Goal: Transaction & Acquisition: Purchase product/service

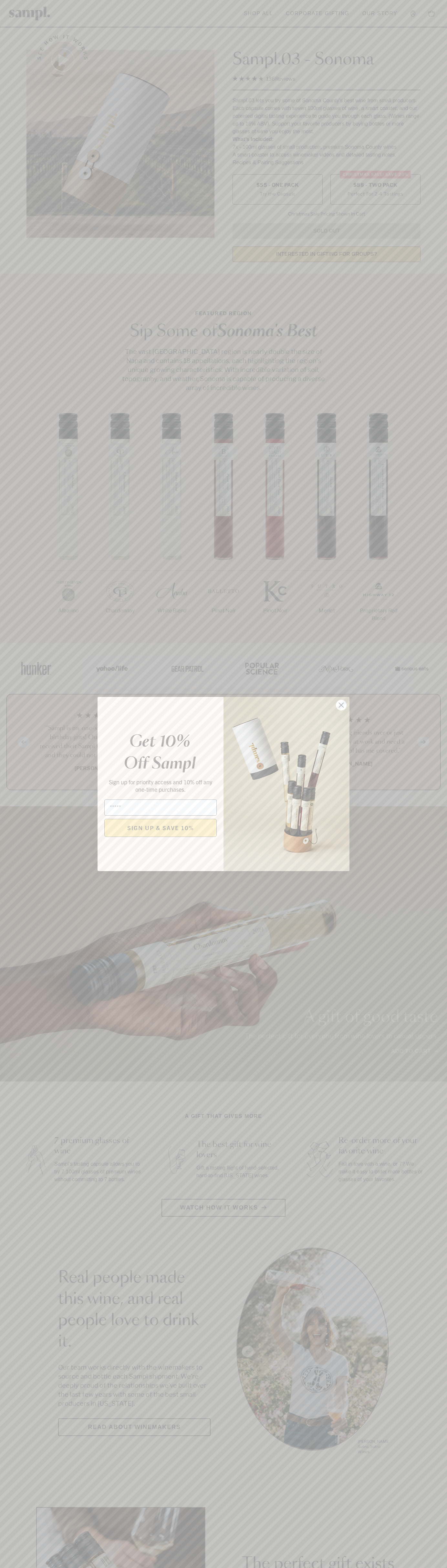
click at [341, 705] on icon "Close dialog" at bounding box center [341, 705] width 4 height 4
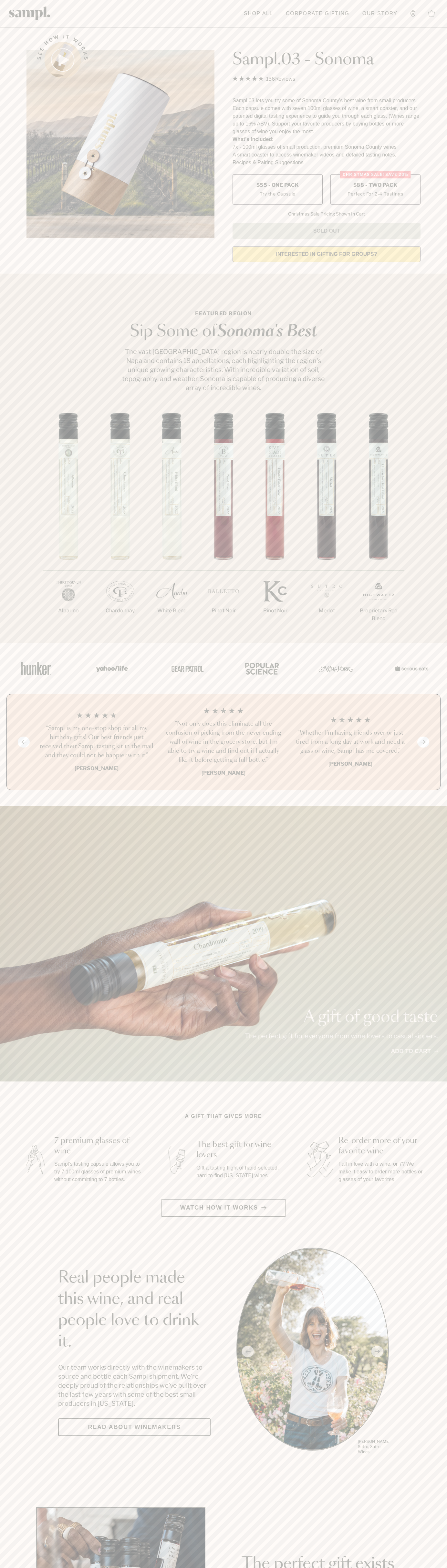
click at [375, 186] on span "$88 - Two Pack" at bounding box center [375, 185] width 44 height 7
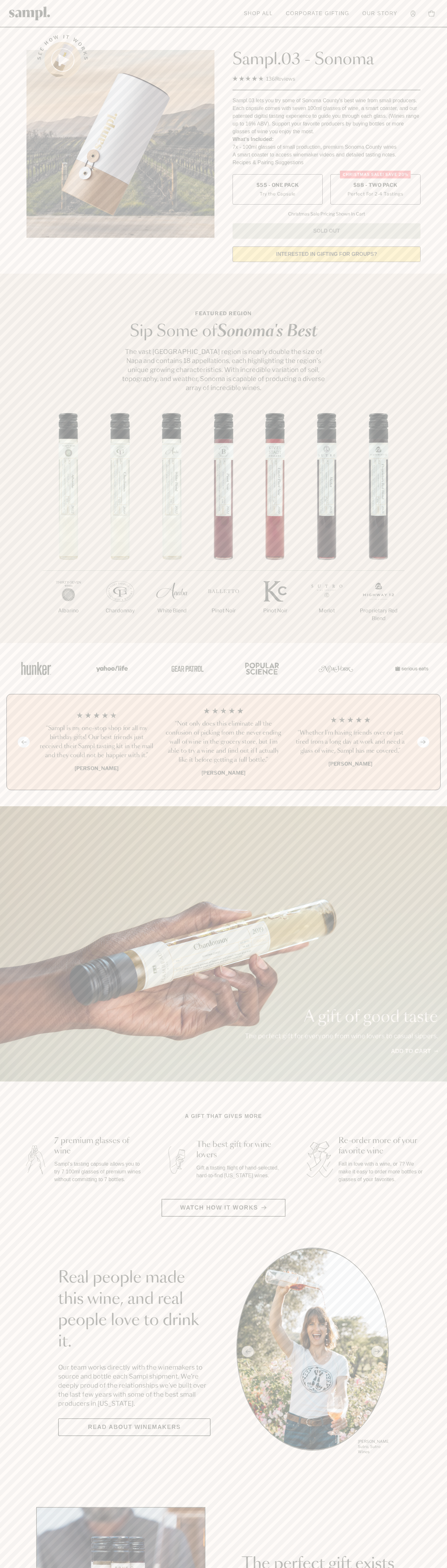
click at [96, 743] on h3 "“Sampl is my one-stop shop for all my birthday gifts! Our best friends just rec…" at bounding box center [96, 741] width 116 height 36
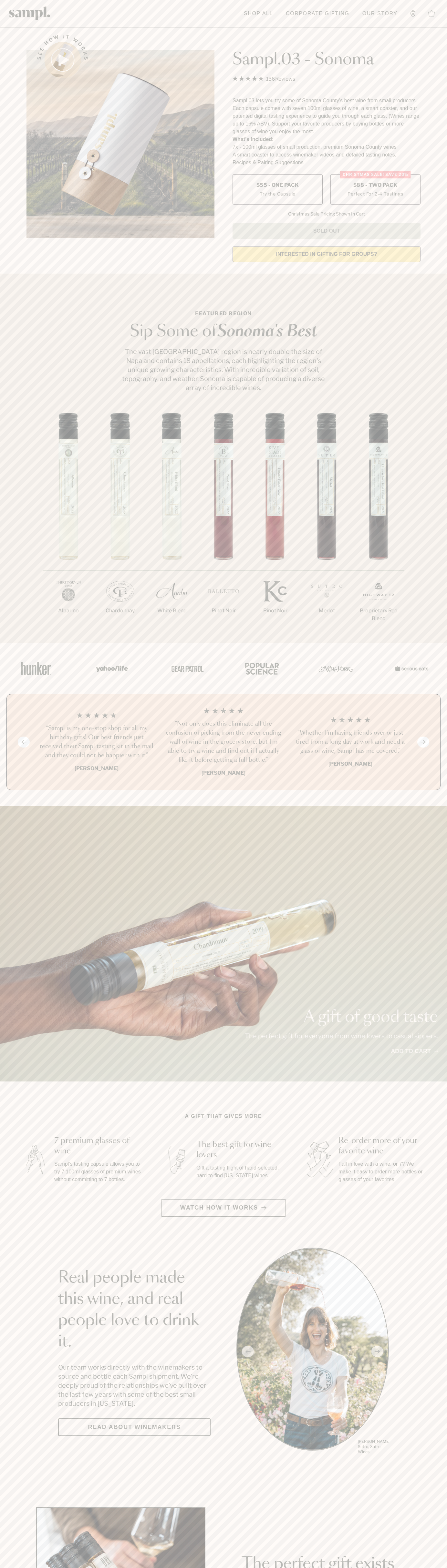
click at [401, 10] on header "Toggle navigation menu Shop All Corporate Gifting Our Story Account Story Shop …" at bounding box center [224, 13] width 447 height 27
click at [96, 1567] on html "Skip to main content Toggle navigation menu Shop All Corporate Gifting Our Stor…" at bounding box center [224, 1513] width 447 height 3026
click at [30, 1385] on section "Real people made this wine, and real people love to drink it. Our team works di…" at bounding box center [224, 1351] width 447 height 208
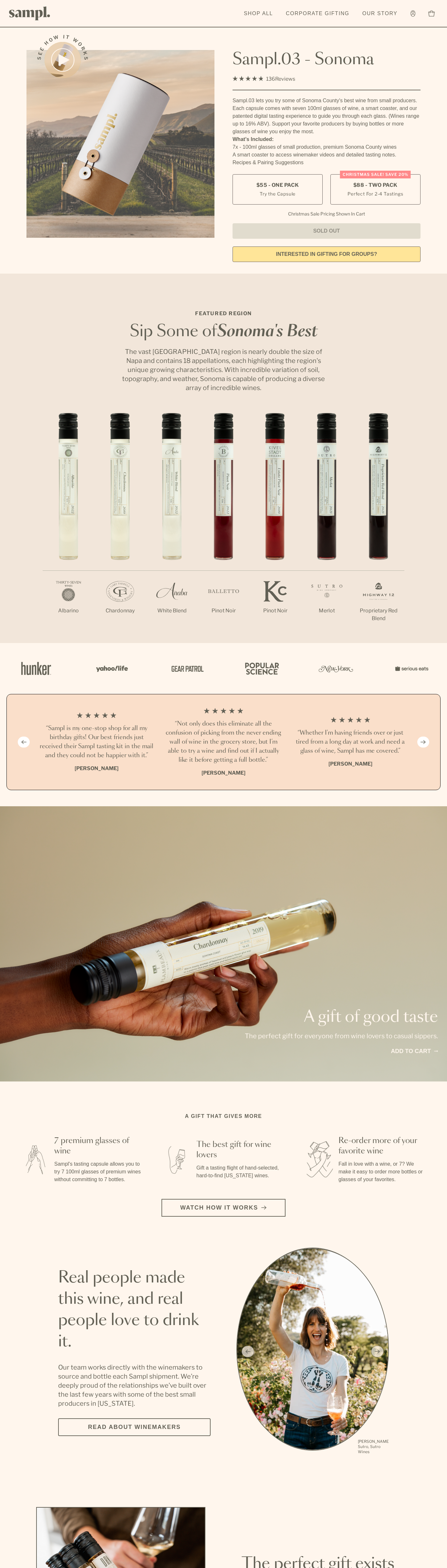
scroll to position [551, 0]
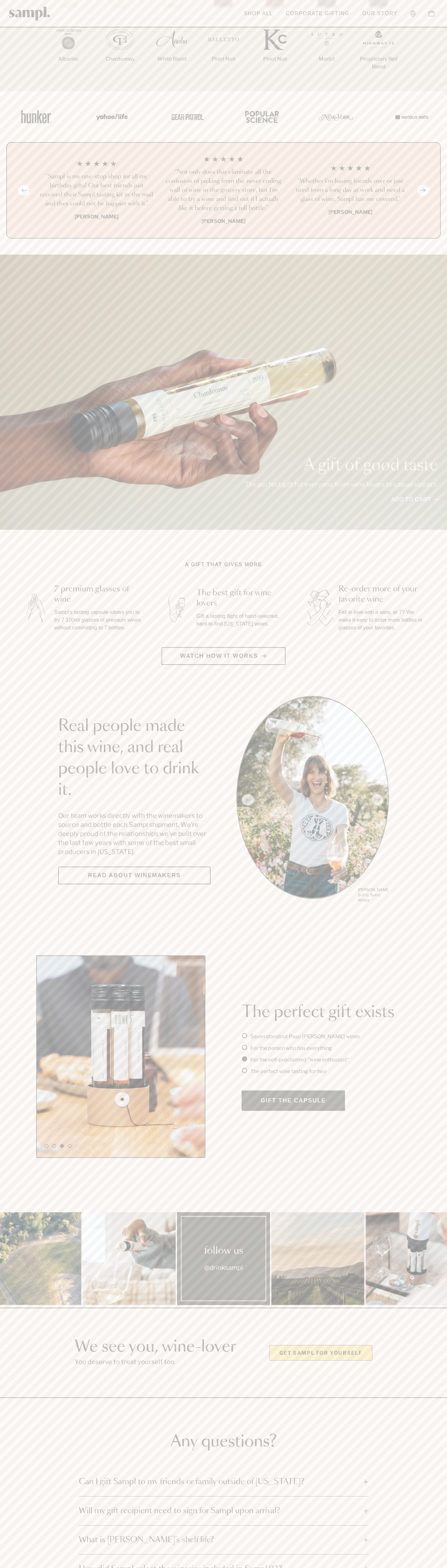
click at [224, 1482] on span "Can I gift Sampl to my friends or family outside of [US_STATE]?" at bounding box center [219, 1482] width 281 height 10
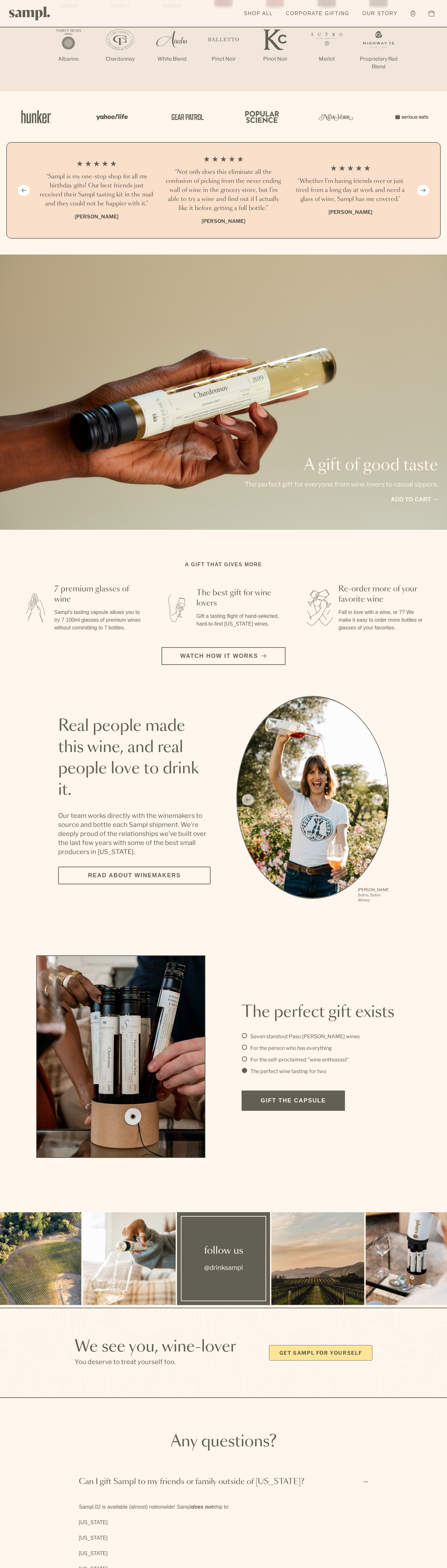
scroll to position [0, 0]
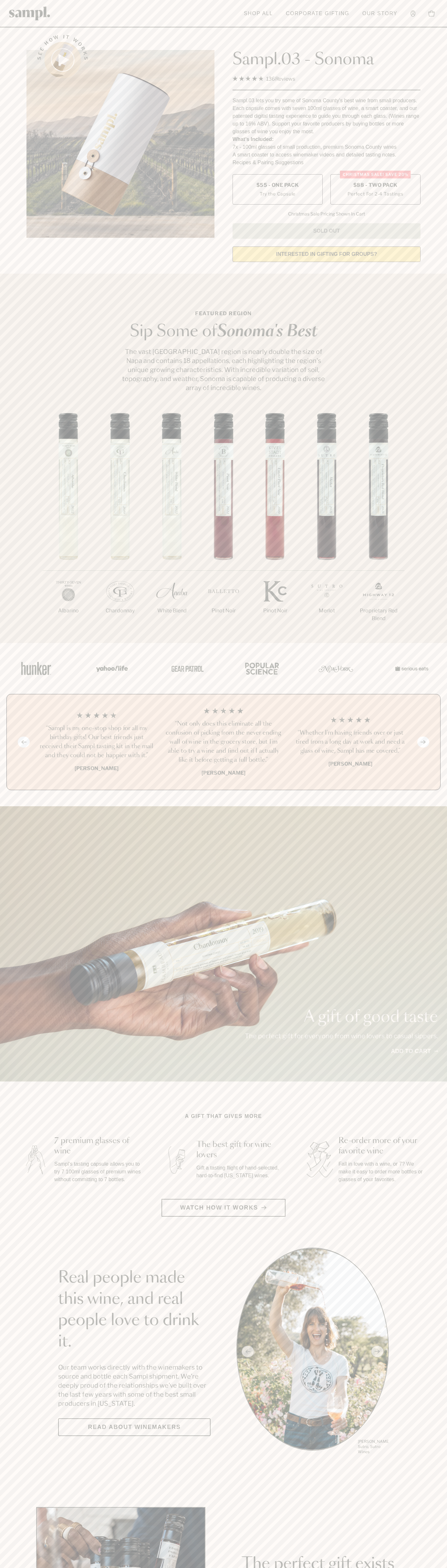
click at [375, 190] on label "Christmas SALE! Save 20% $88 - Two Pack Perfect For 2-4 Tastings" at bounding box center [375, 189] width 90 height 30
click at [96, 743] on h3 "“Sampl is my one-stop shop for all my birthday gifts! Our best friends just rec…" at bounding box center [96, 741] width 116 height 36
